Goal: Find specific page/section: Find specific page/section

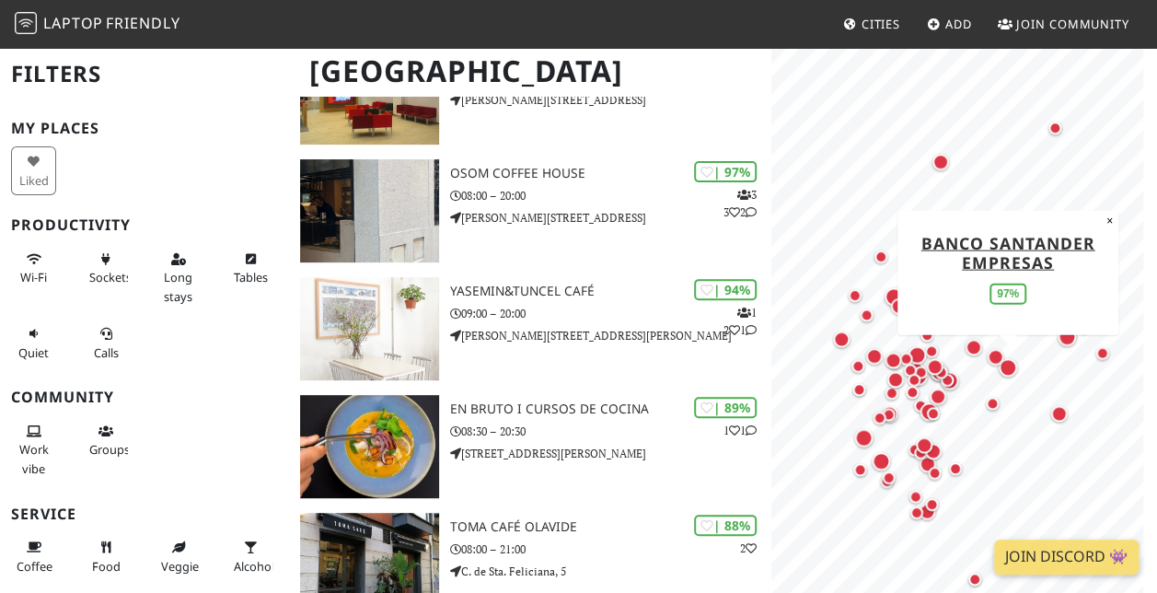
scroll to position [223, 0]
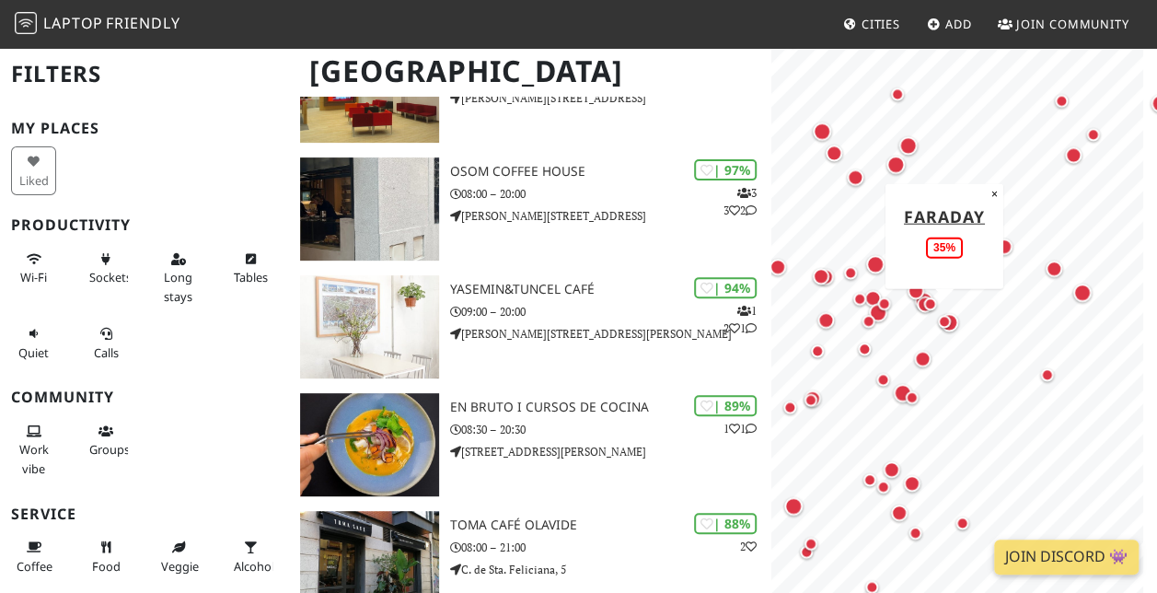
drag, startPoint x: 988, startPoint y: 401, endPoint x: 955, endPoint y: 341, distance: 69.2
click at [955, 340] on div "Map marker" at bounding box center [944, 321] width 37 height 37
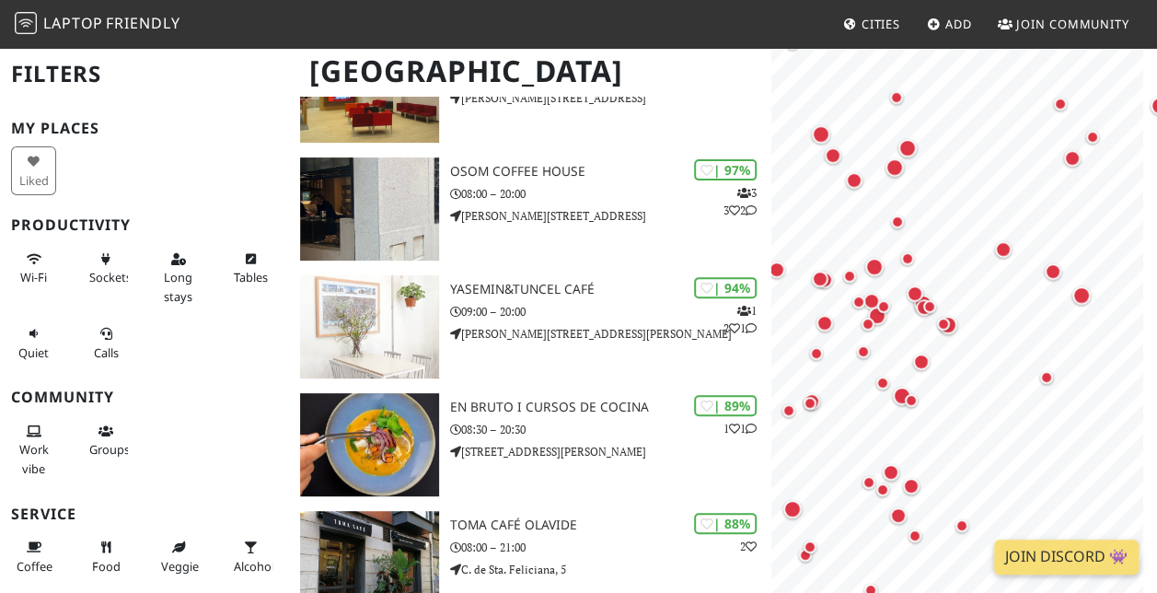
click at [838, 34] on link "Cities" at bounding box center [872, 23] width 72 height 33
click at [877, 26] on span "Cities" at bounding box center [881, 24] width 39 height 17
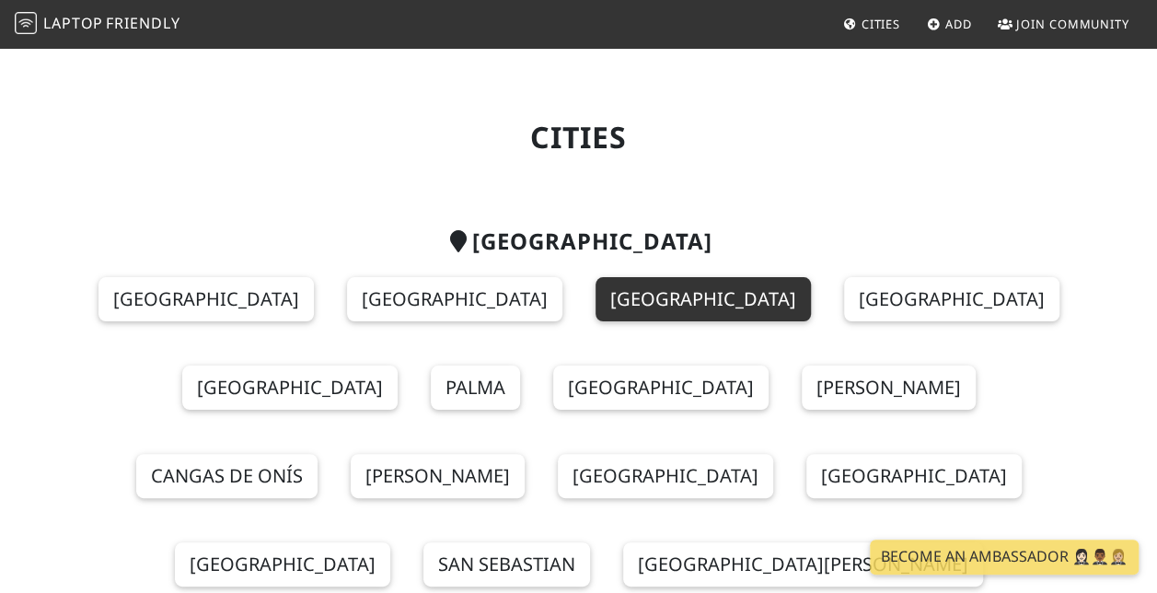
click at [596, 309] on link "[GEOGRAPHIC_DATA]" at bounding box center [703, 299] width 215 height 44
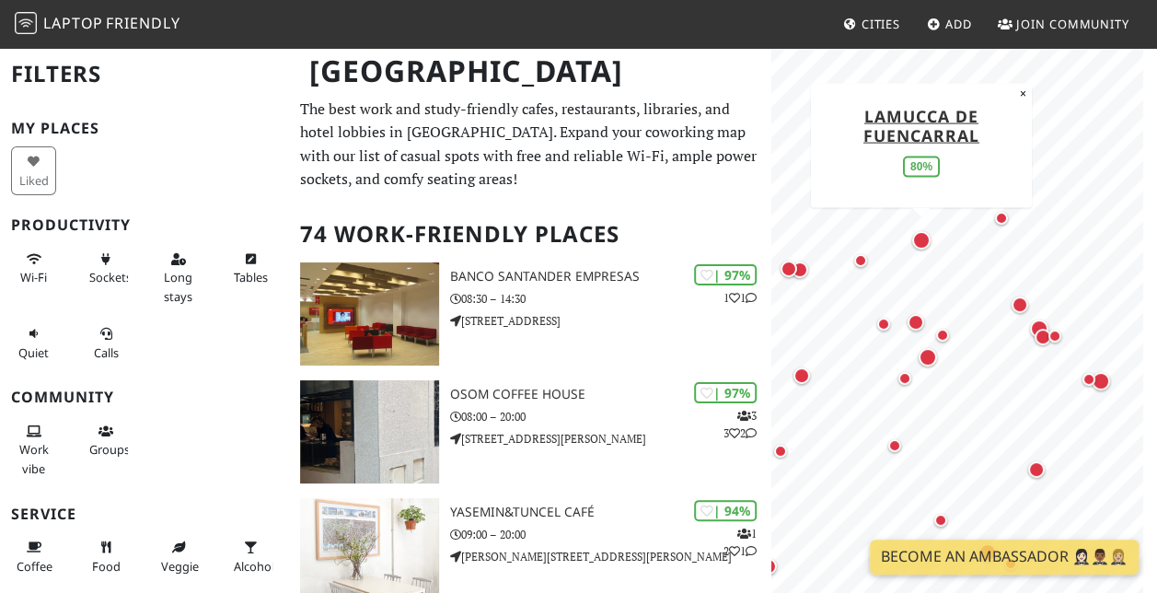
drag, startPoint x: 923, startPoint y: 243, endPoint x: 958, endPoint y: 185, distance: 67.7
click at [931, 231] on div "Map marker" at bounding box center [921, 240] width 18 height 18
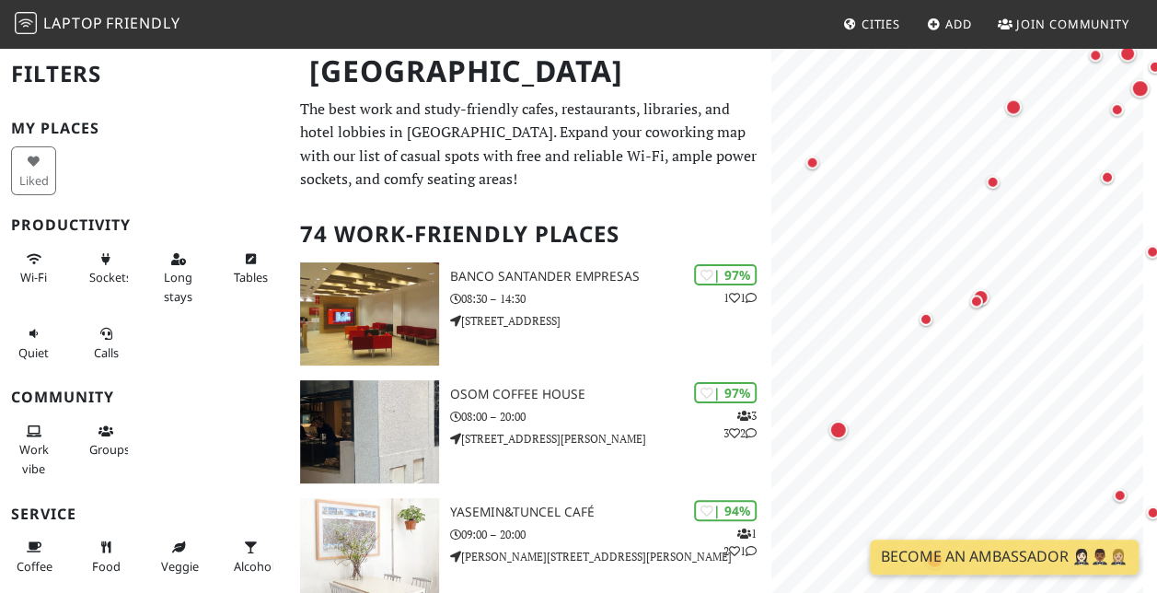
click at [1156, 348] on html "Laptop Friendly Cities Add Join Community Madrid Filters My Places Liked Produc…" at bounding box center [578, 296] width 1157 height 593
